Goal: Find specific page/section: Find specific page/section

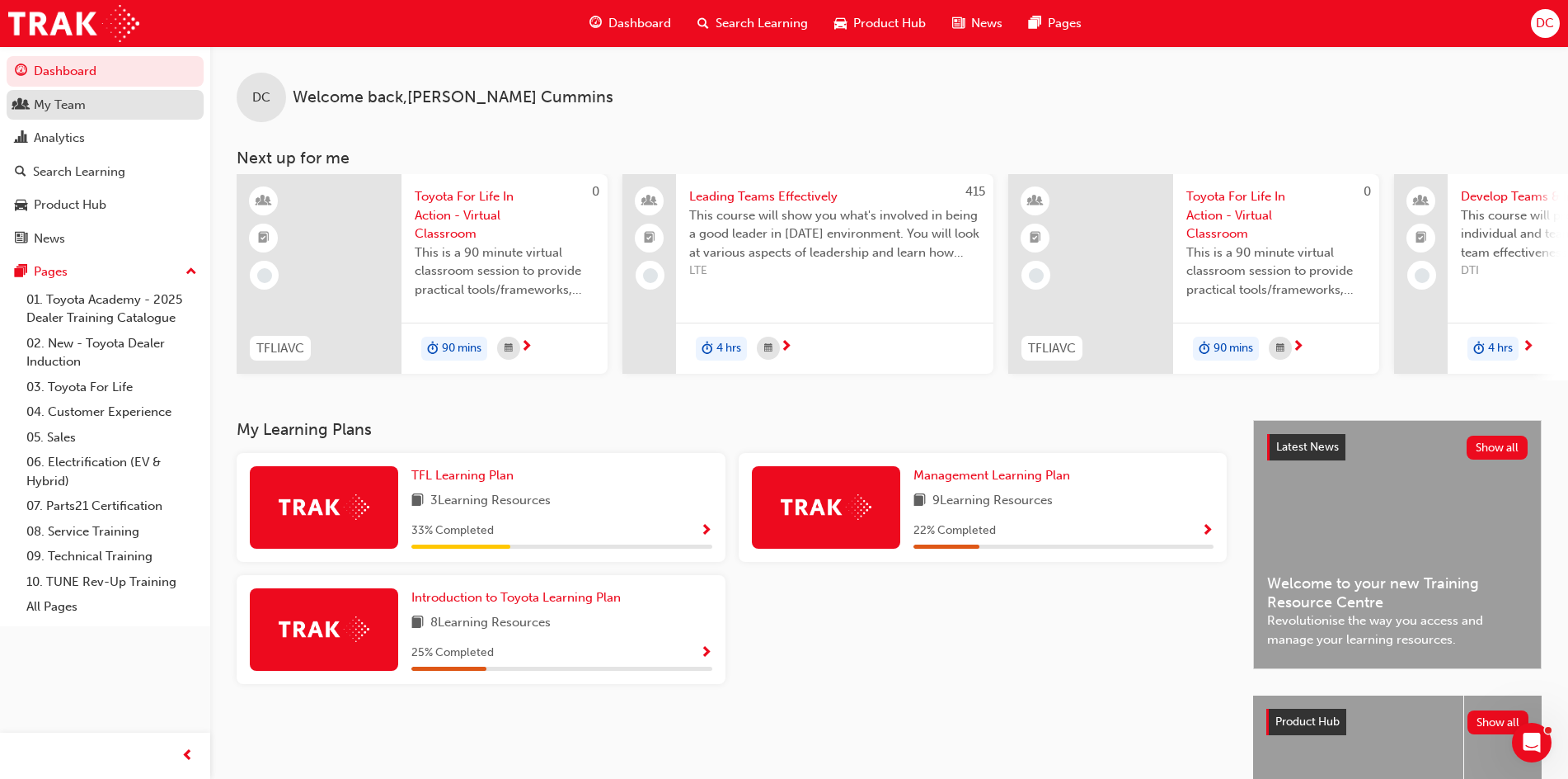
click at [81, 100] on div "My Team" at bounding box center [59, 105] width 52 height 19
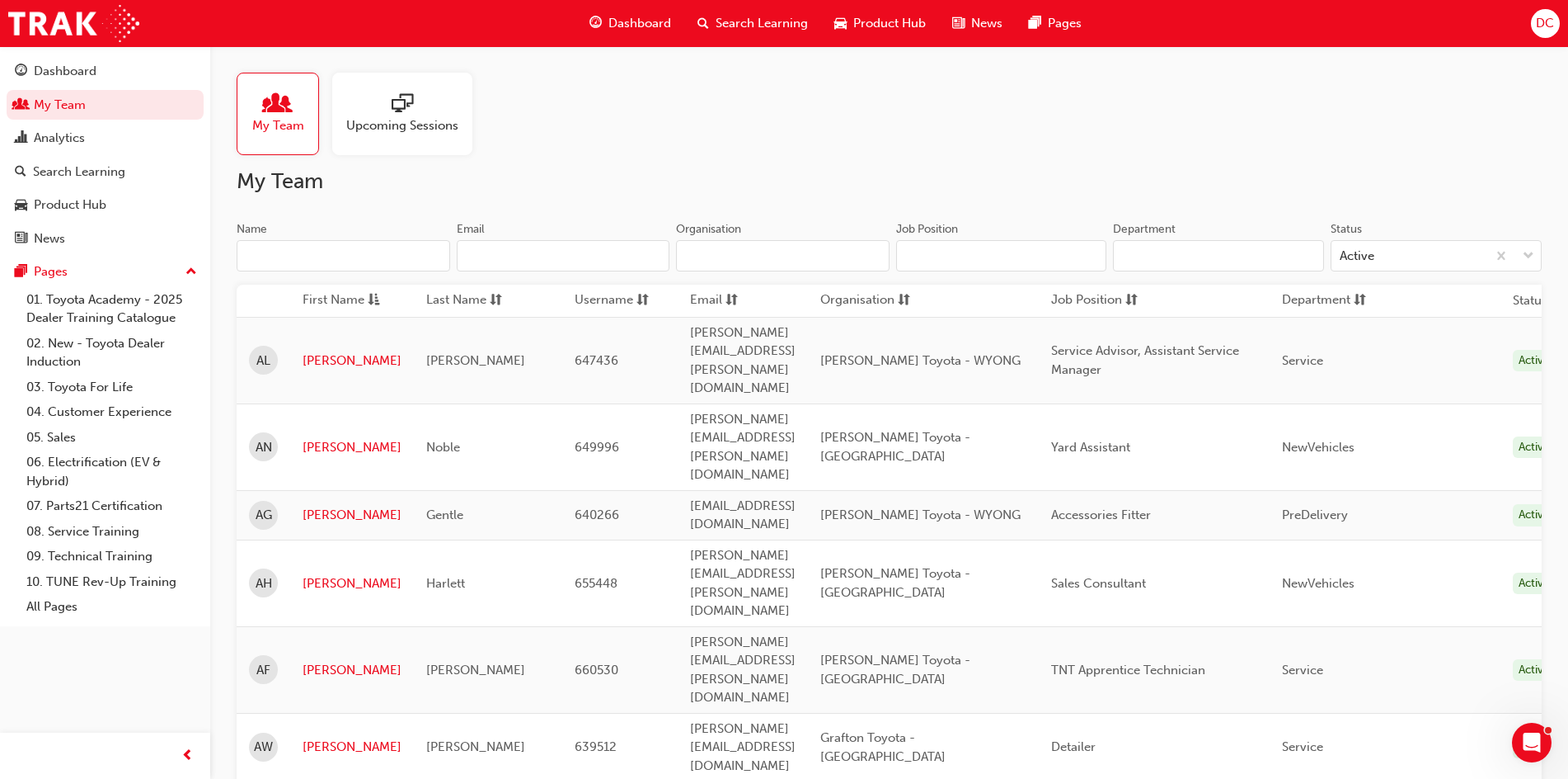
click at [395, 248] on input "Name" at bounding box center [344, 255] width 213 height 32
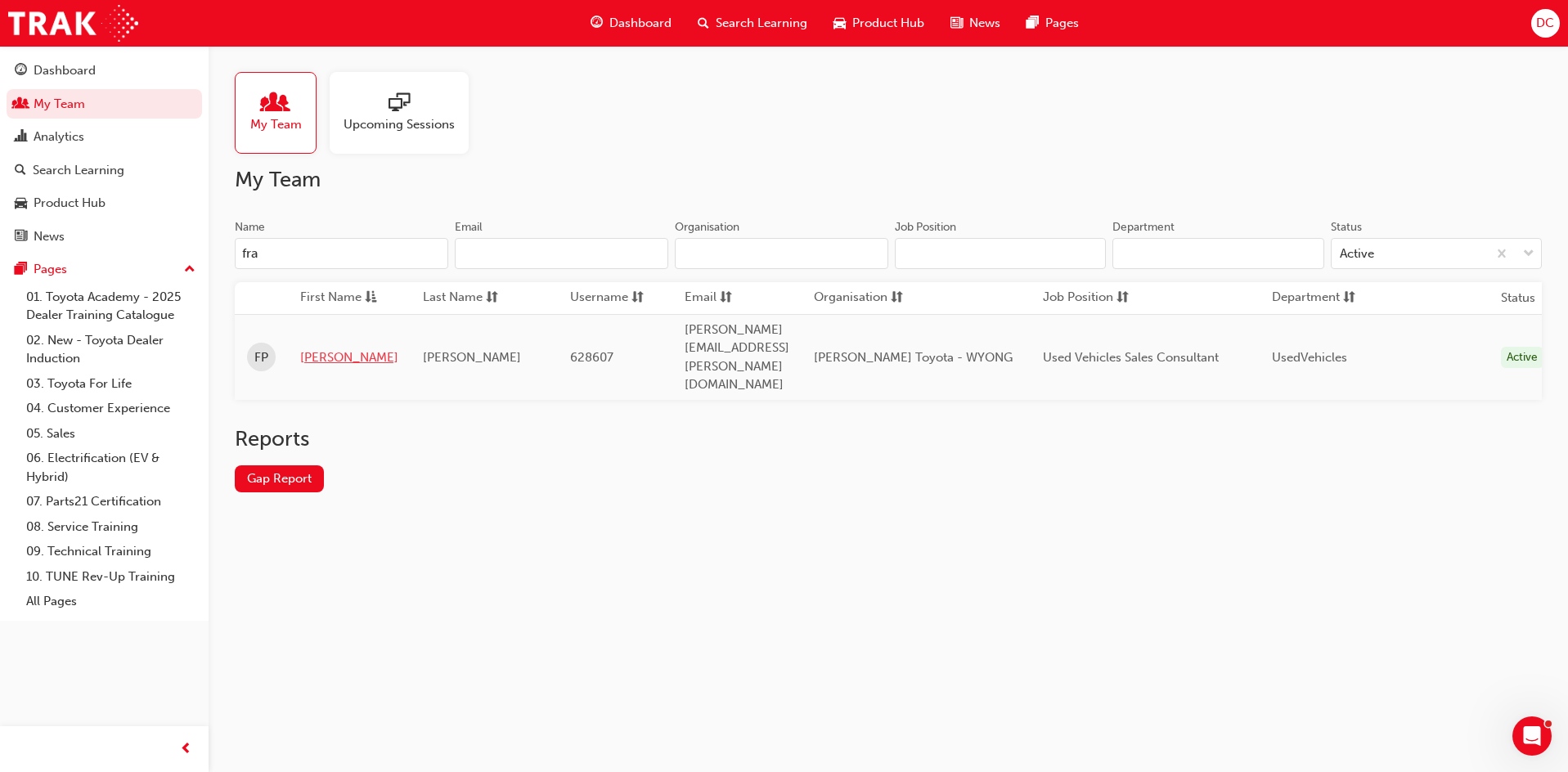
type input "fra"
click at [317, 348] on link "[PERSON_NAME]" at bounding box center [349, 357] width 98 height 19
